Goal: Information Seeking & Learning: Learn about a topic

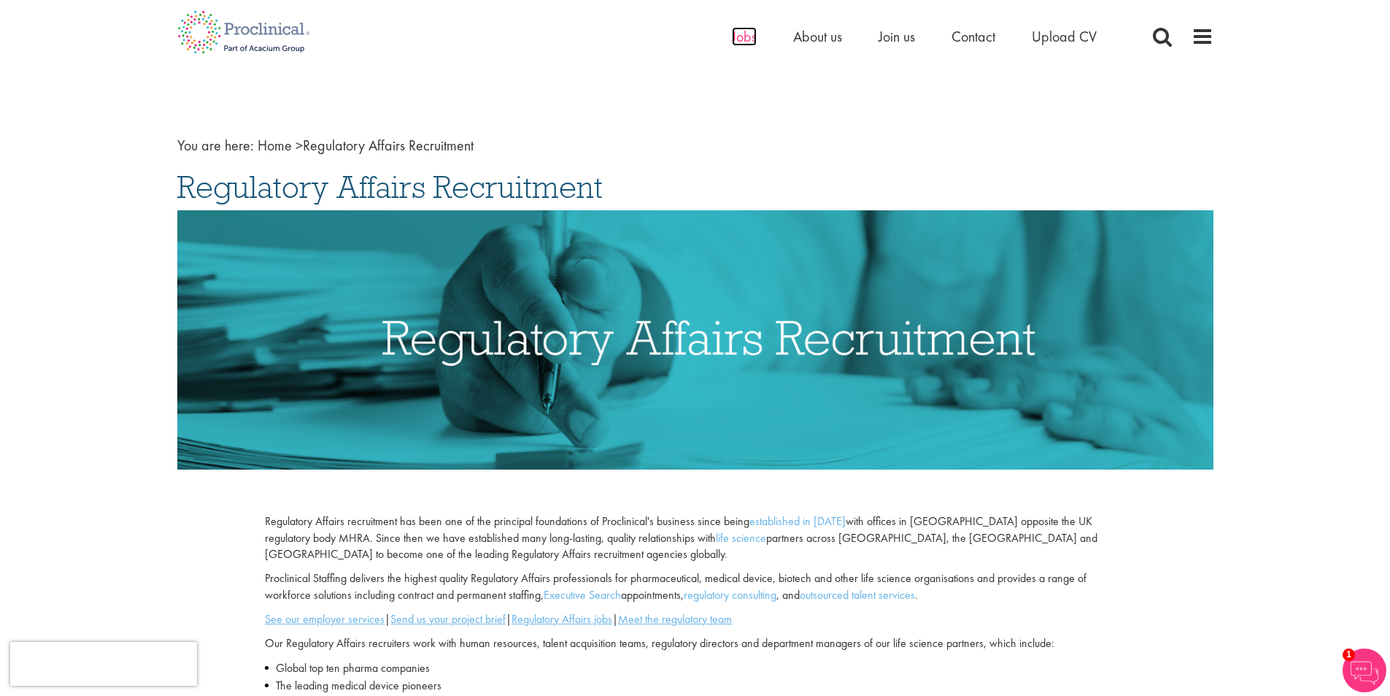
click at [745, 41] on span "Jobs" at bounding box center [744, 36] width 25 height 19
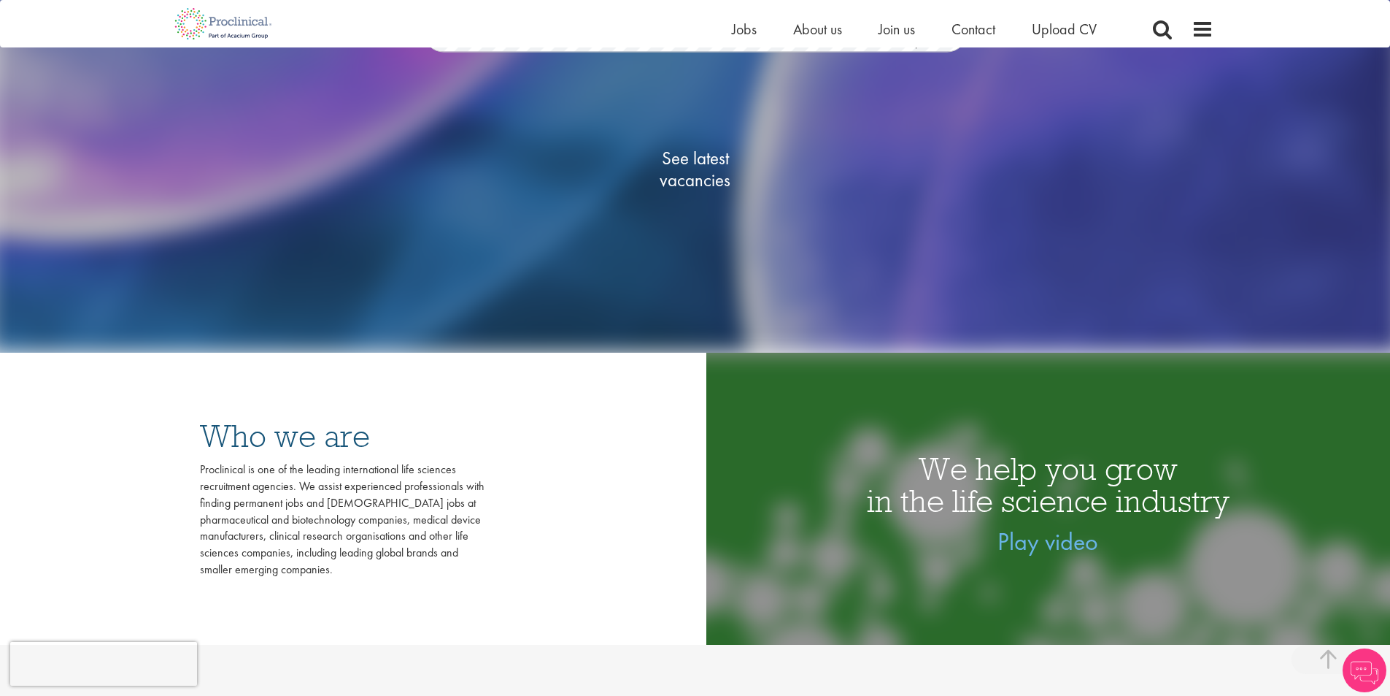
scroll to position [292, 0]
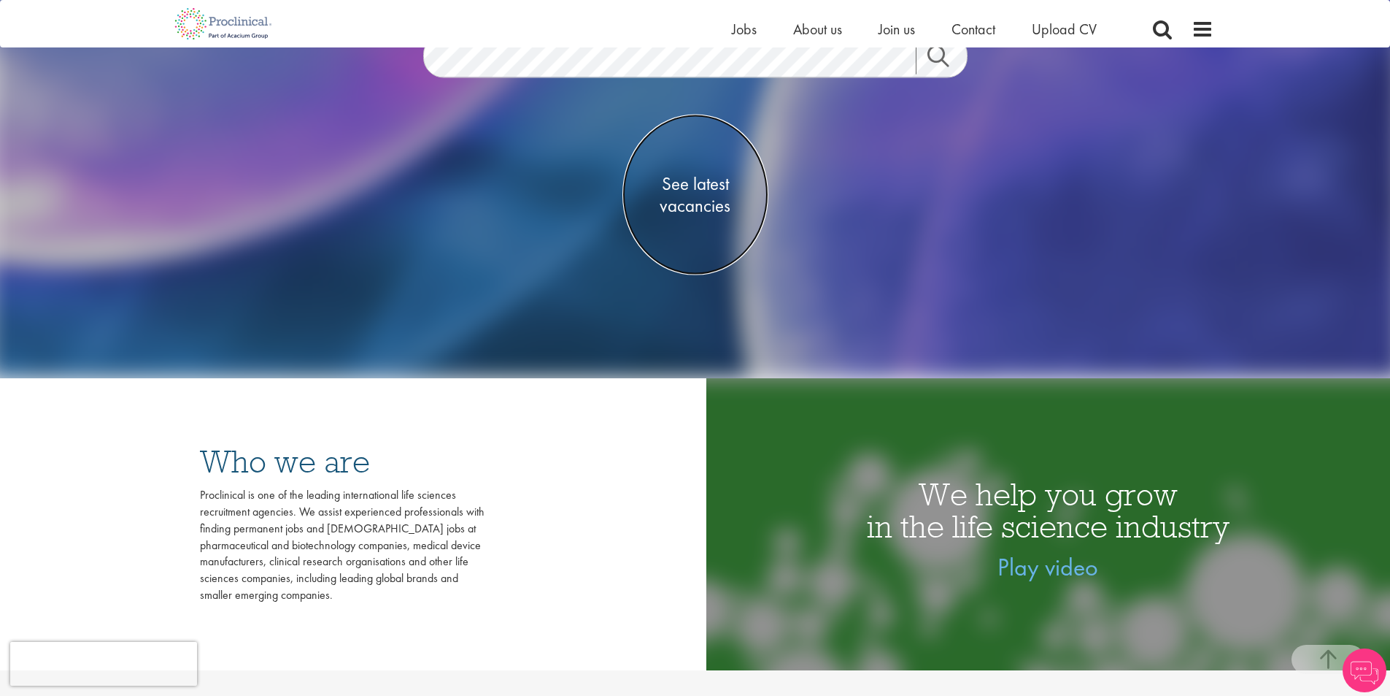
click at [692, 191] on span "See latest vacancies" at bounding box center [696, 195] width 146 height 44
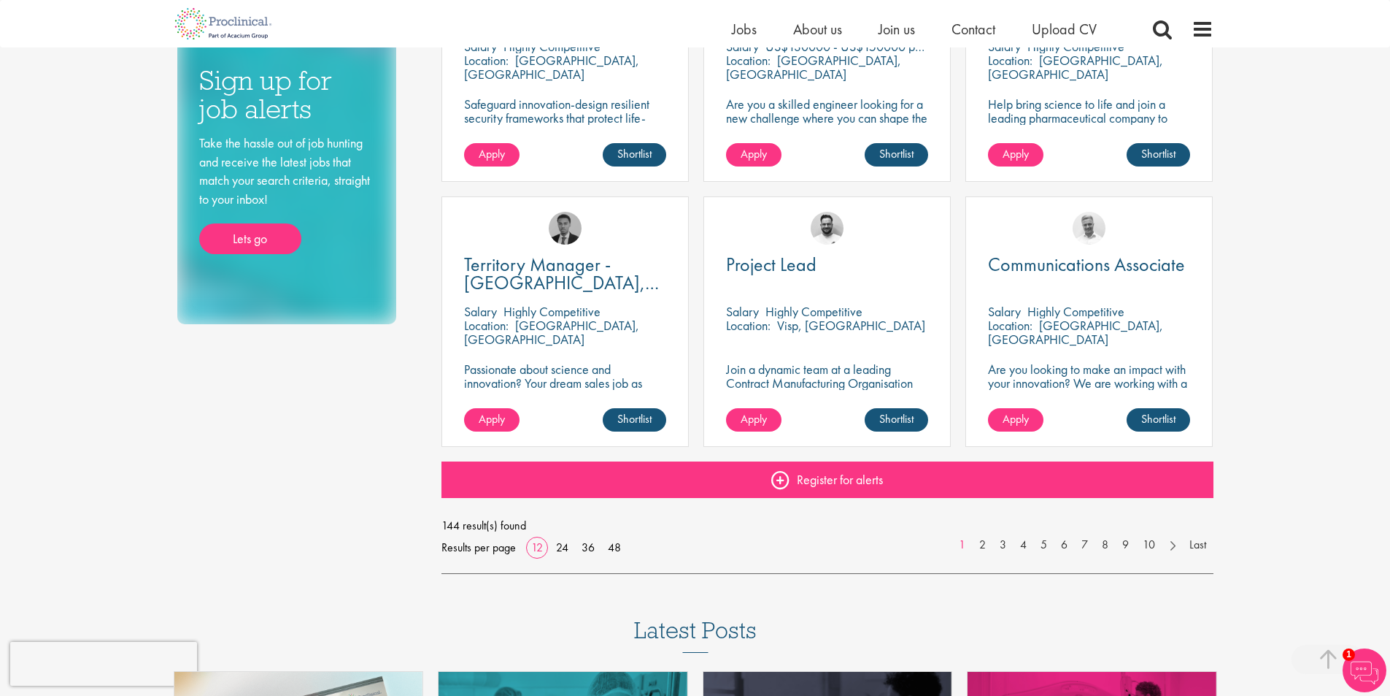
scroll to position [1022, 0]
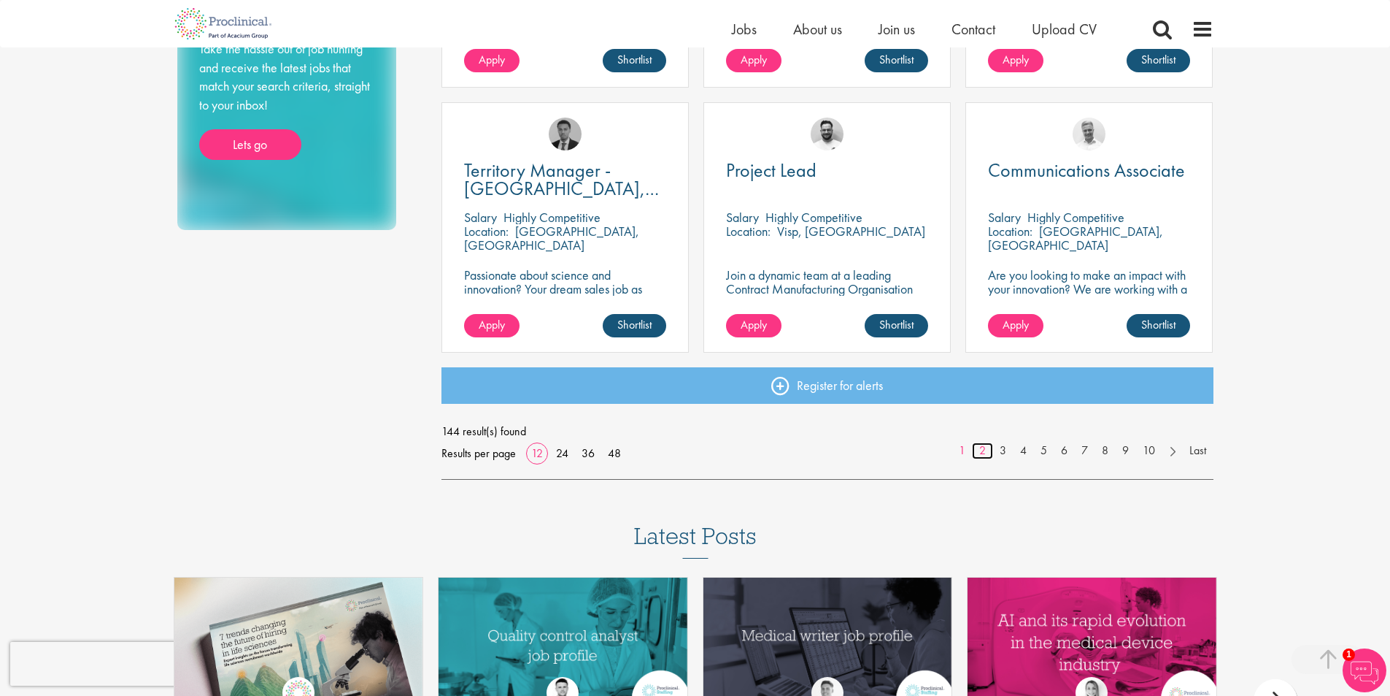
click at [977, 448] on link "2" at bounding box center [982, 450] width 21 height 17
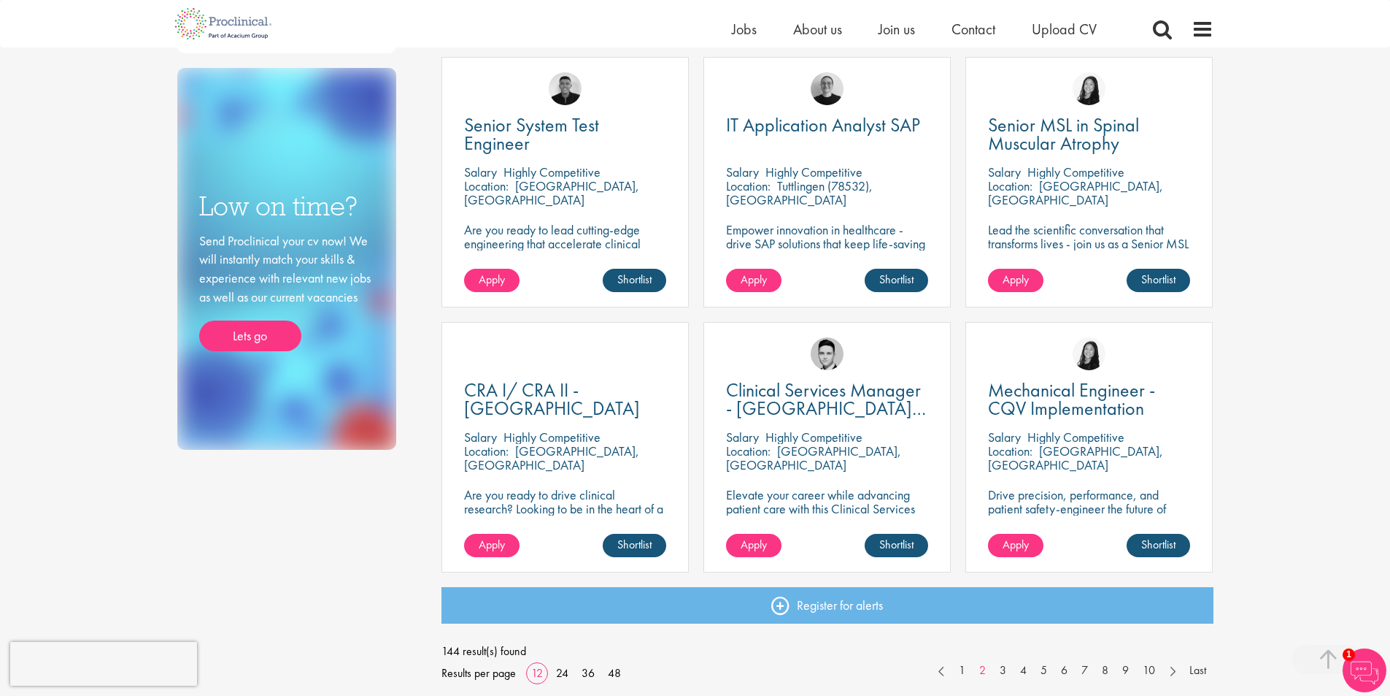
scroll to position [803, 0]
click at [998, 669] on link "3" at bounding box center [1003, 669] width 21 height 17
